Goal: Task Accomplishment & Management: Manage account settings

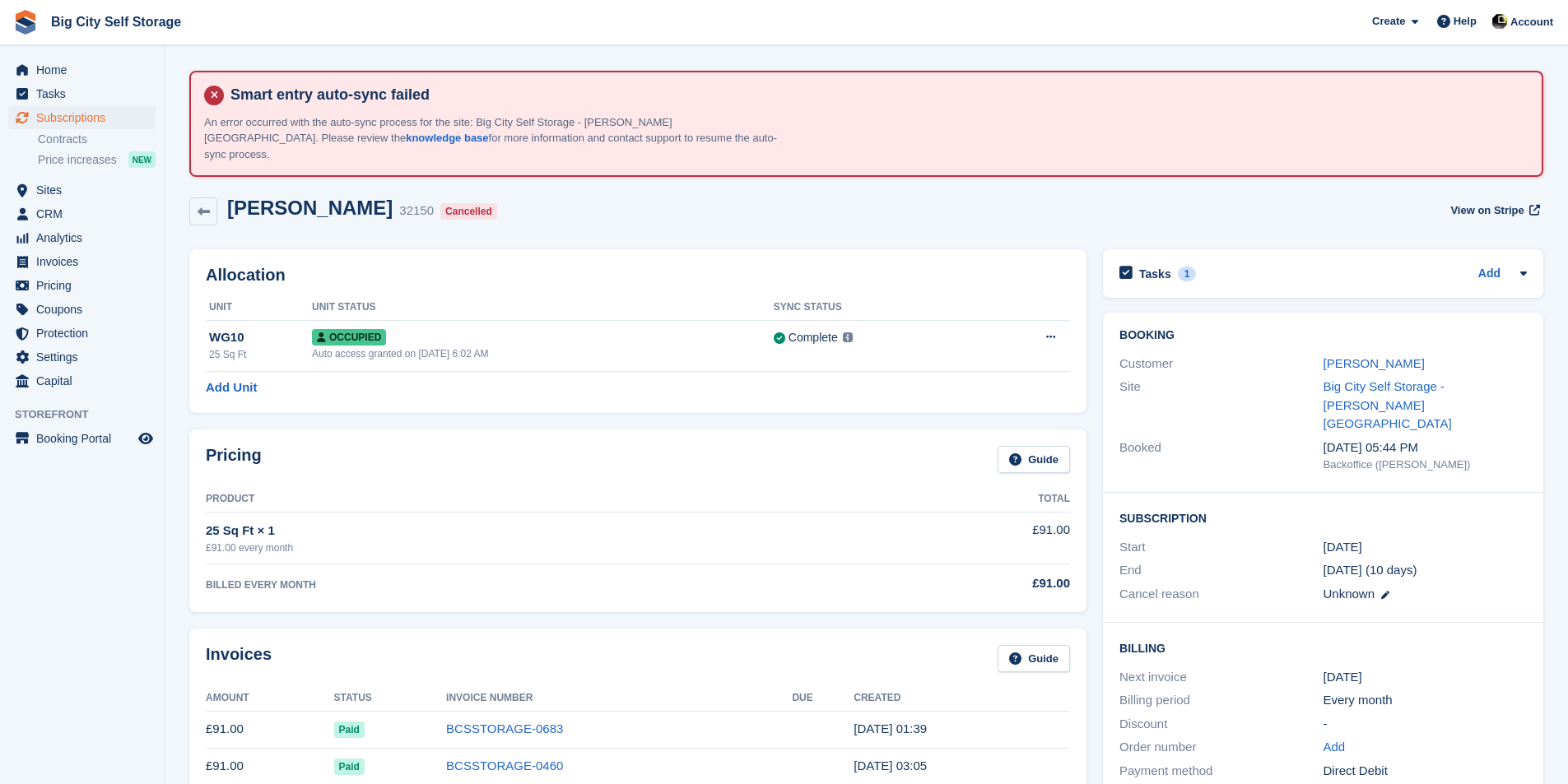
scroll to position [2043, 0]
click at [75, 117] on span "Subscriptions" at bounding box center [85, 118] width 99 height 23
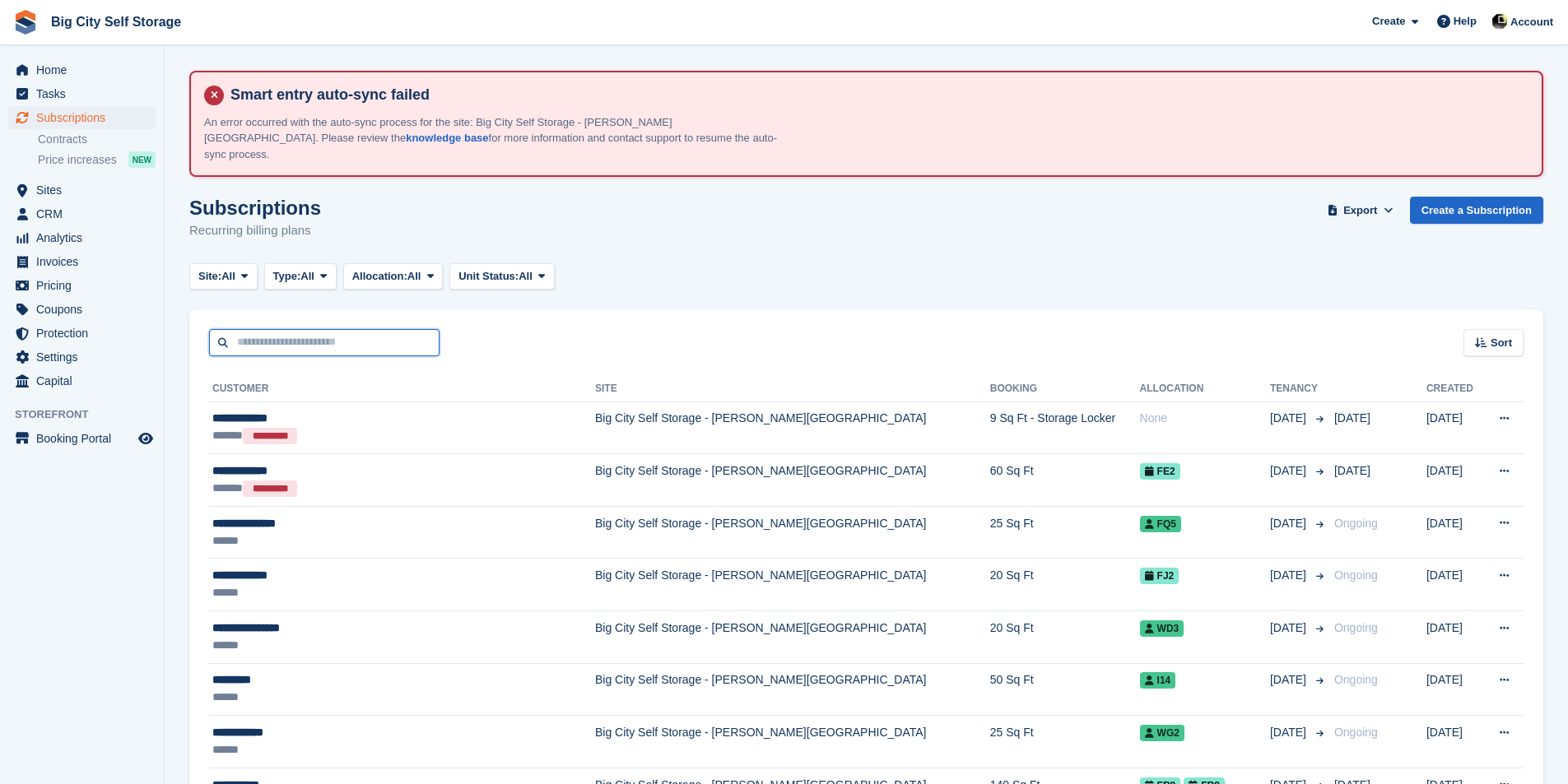
drag, startPoint x: 322, startPoint y: 322, endPoint x: 307, endPoint y: 312, distance: 18.0
click at [322, 329] on input "text" at bounding box center [323, 343] width 230 height 28
type input "***"
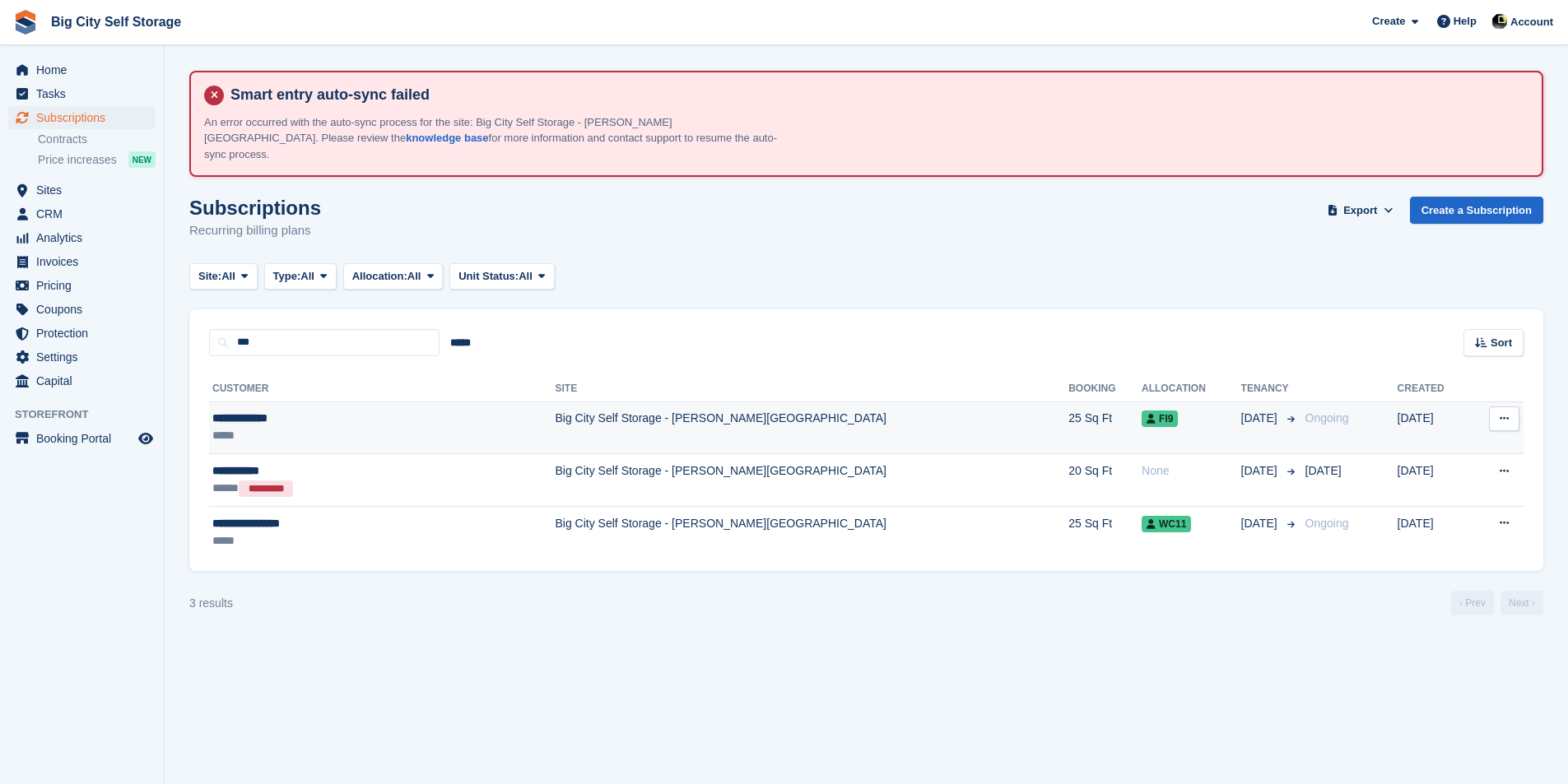
click at [858, 414] on td "Big City Self Storage - [PERSON_NAME][GEOGRAPHIC_DATA]" at bounding box center [813, 427] width 513 height 52
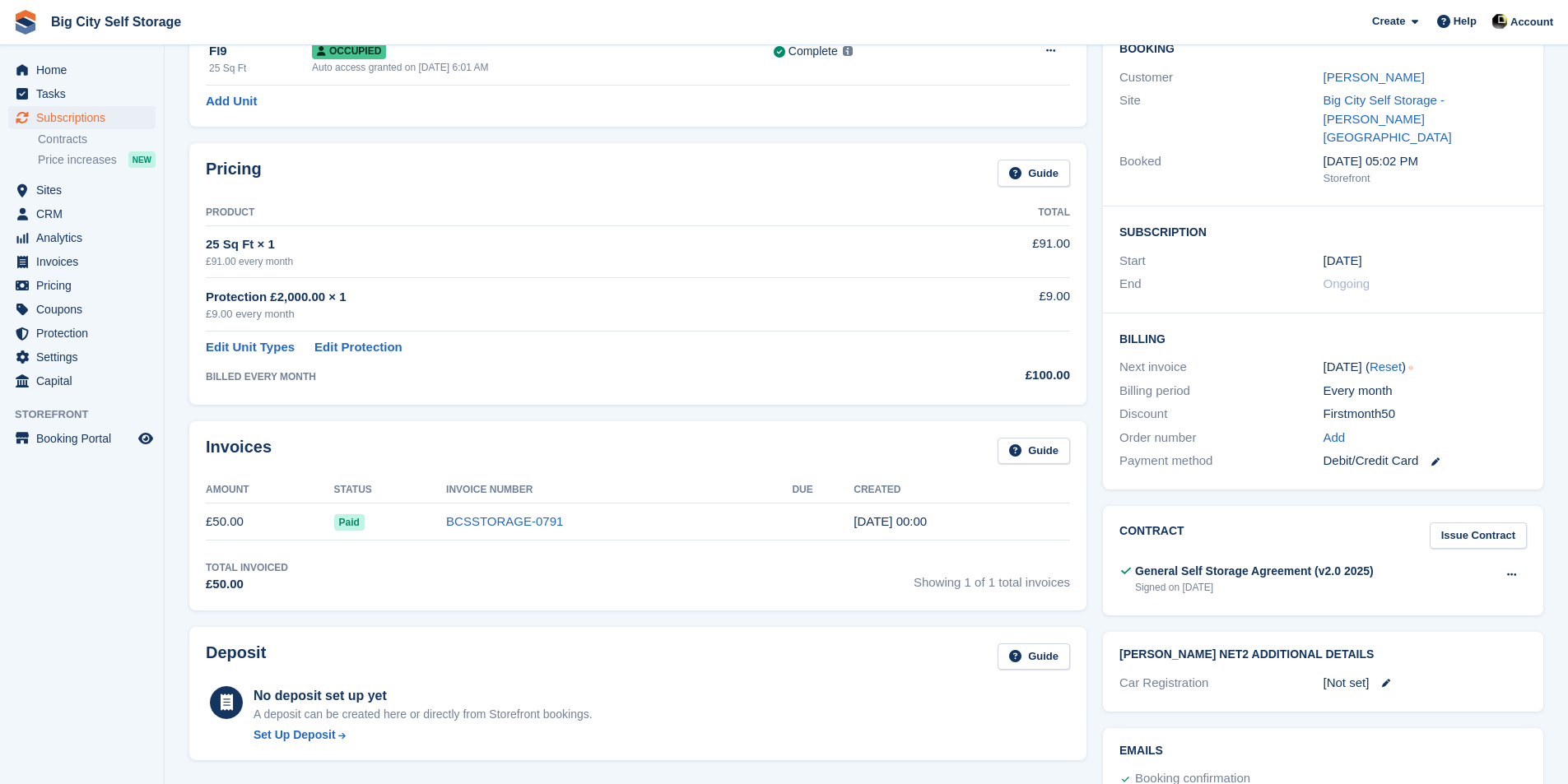
scroll to position [329, 0]
